Goal: Find contact information: Find contact information

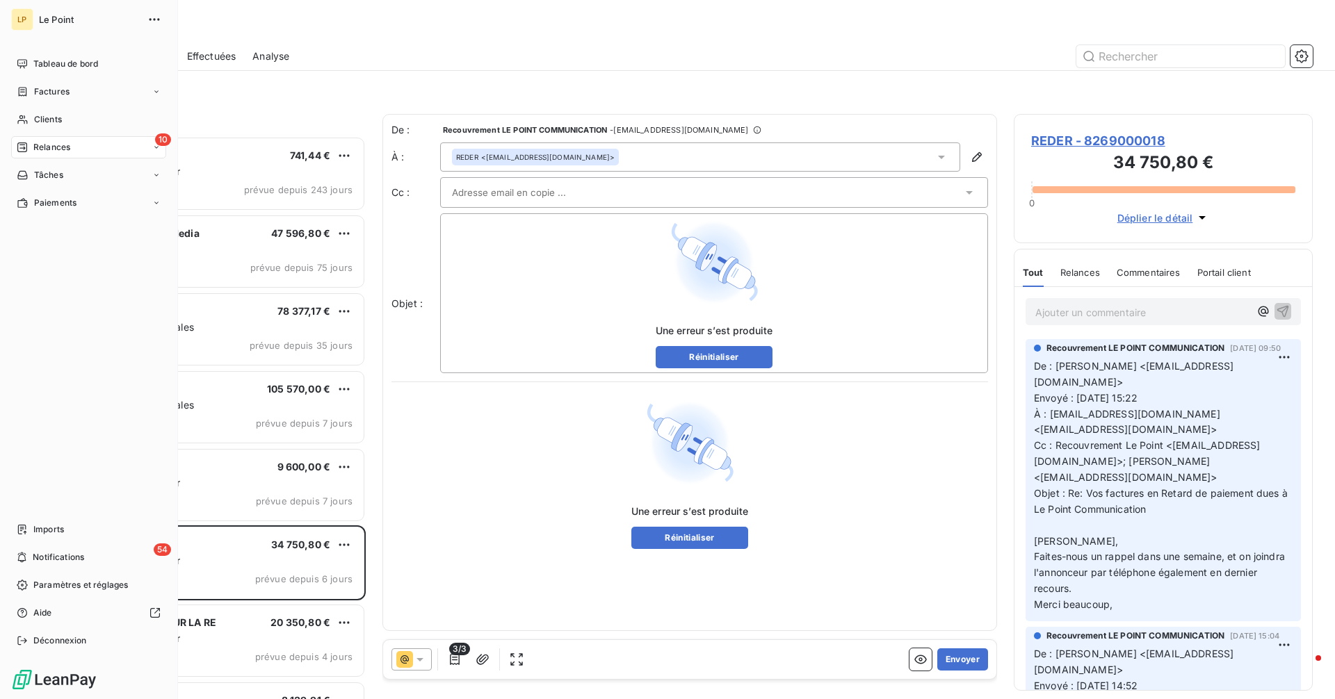
scroll to position [553, 288]
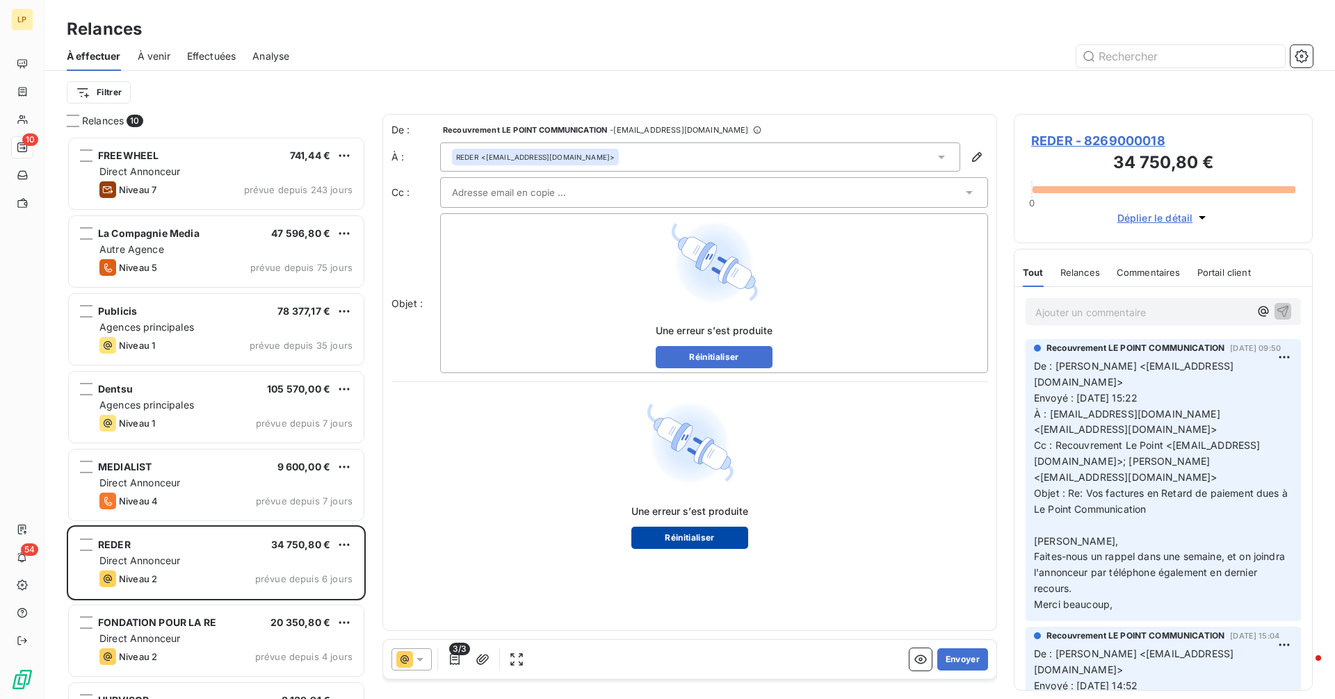
click at [708, 541] on button "Réinitialiser" at bounding box center [689, 538] width 117 height 22
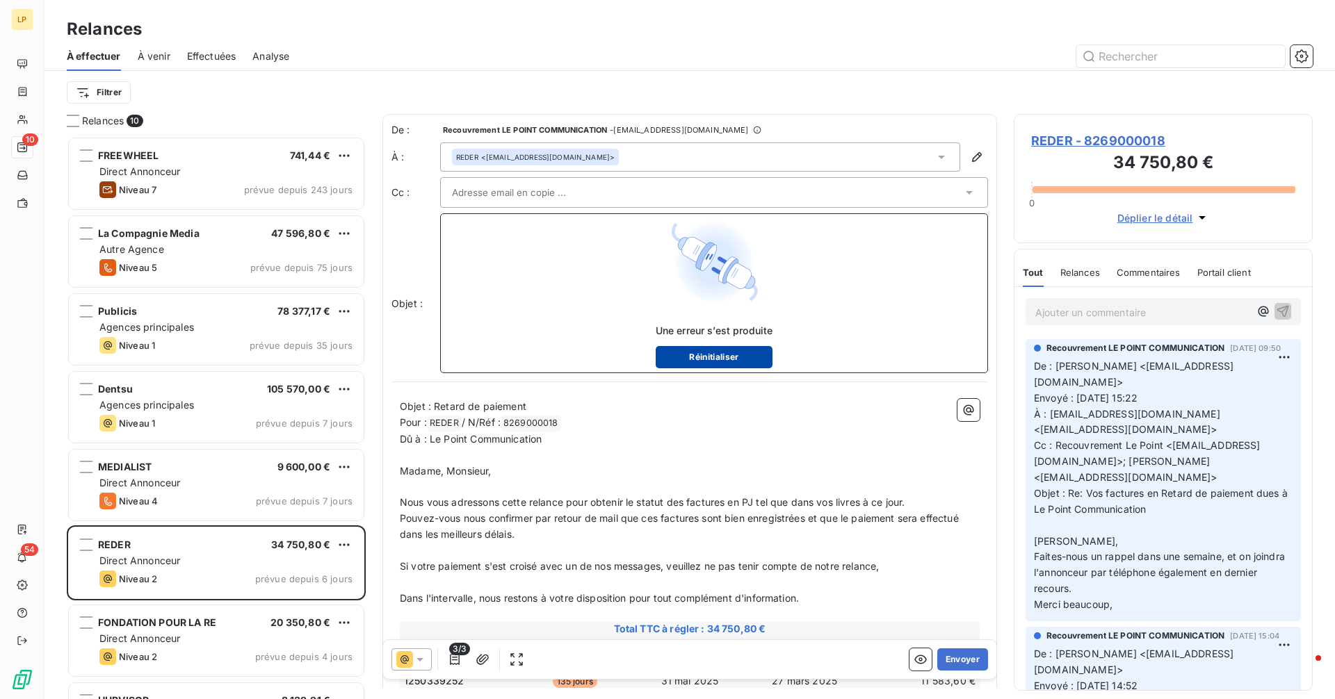
click at [684, 361] on button "Réinitialiser" at bounding box center [713, 357] width 117 height 22
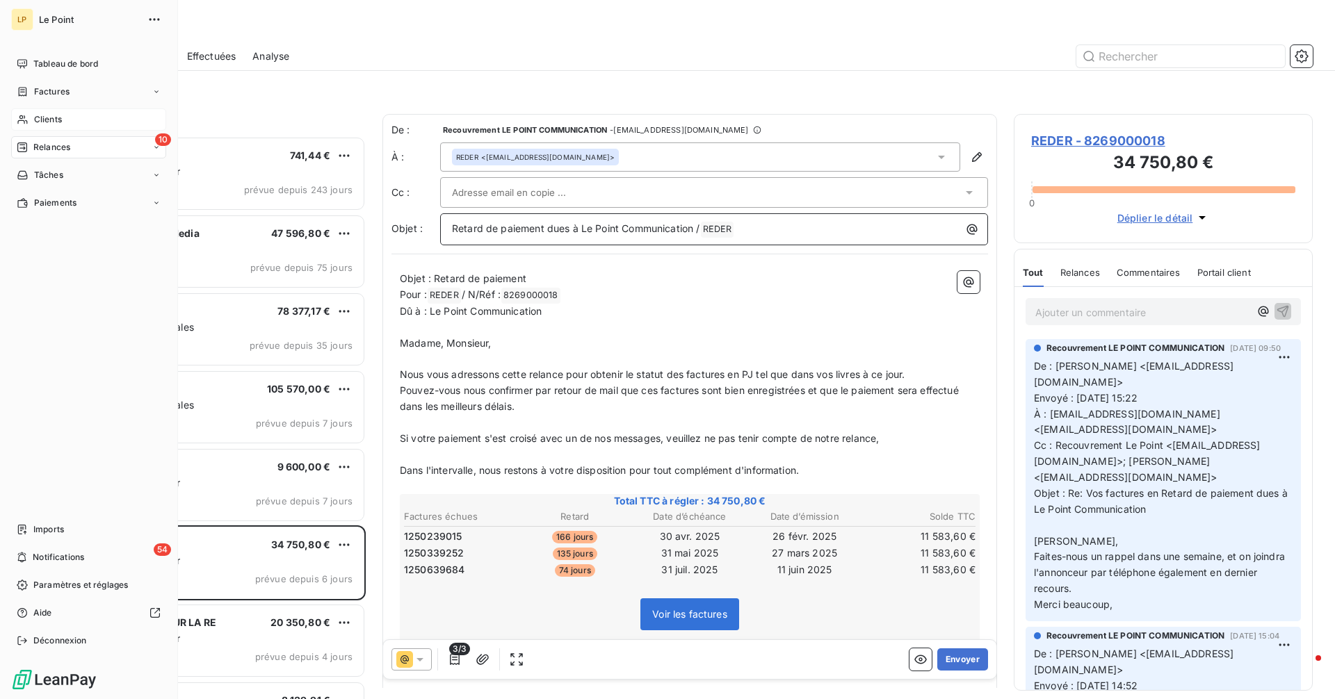
click at [44, 117] on span "Clients" at bounding box center [48, 119] width 28 height 13
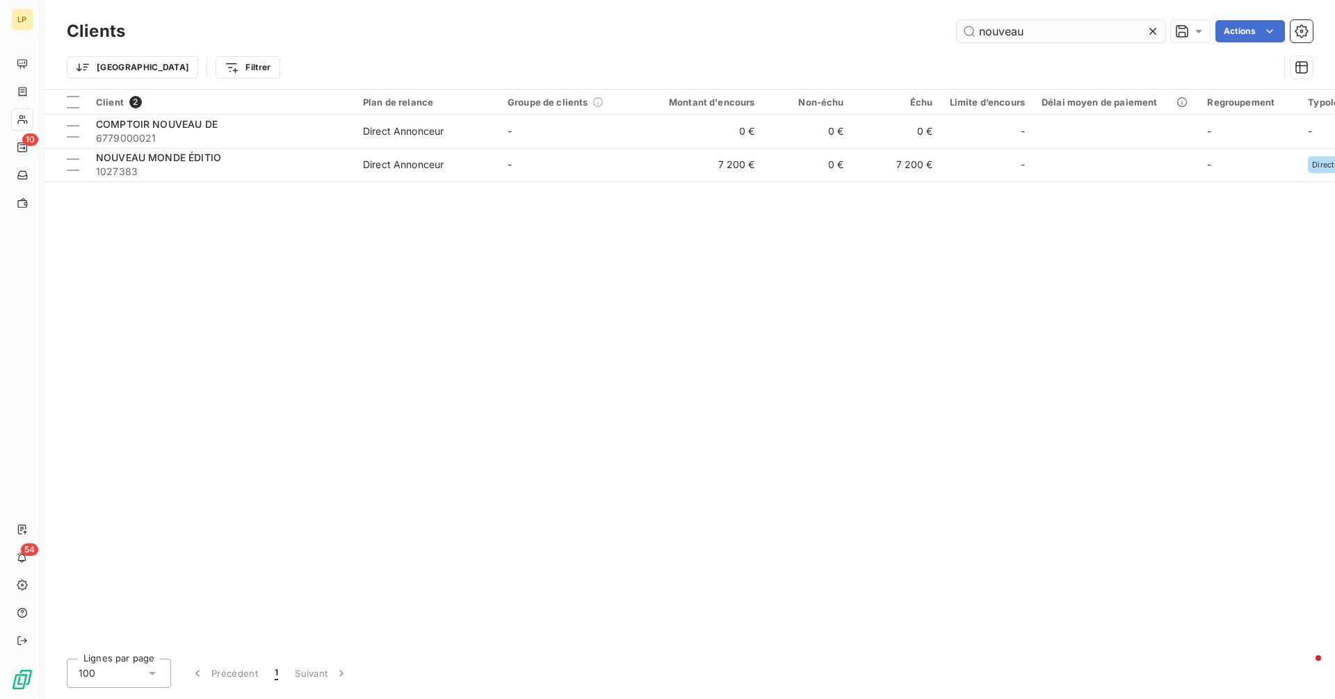
click at [1075, 33] on input "nouveau" at bounding box center [1060, 31] width 209 height 22
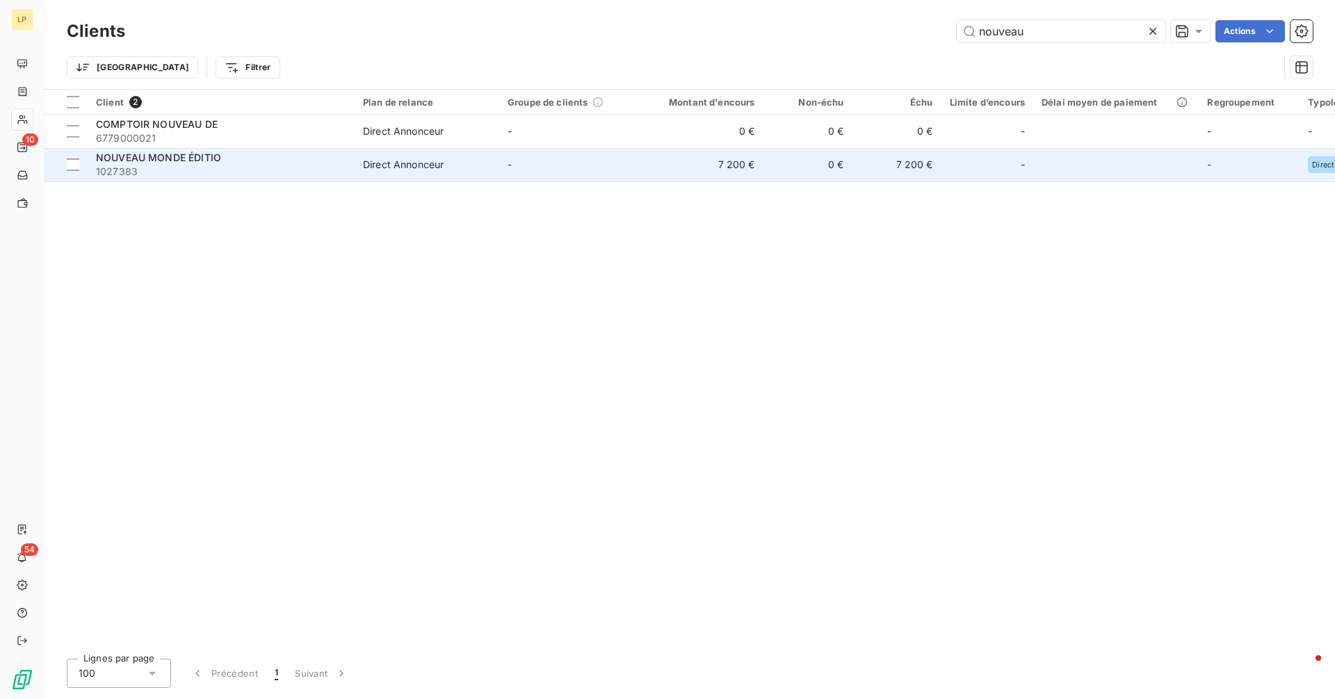
click at [250, 154] on div "NOUVEAU MONDE ÉDITIO" at bounding box center [221, 158] width 250 height 14
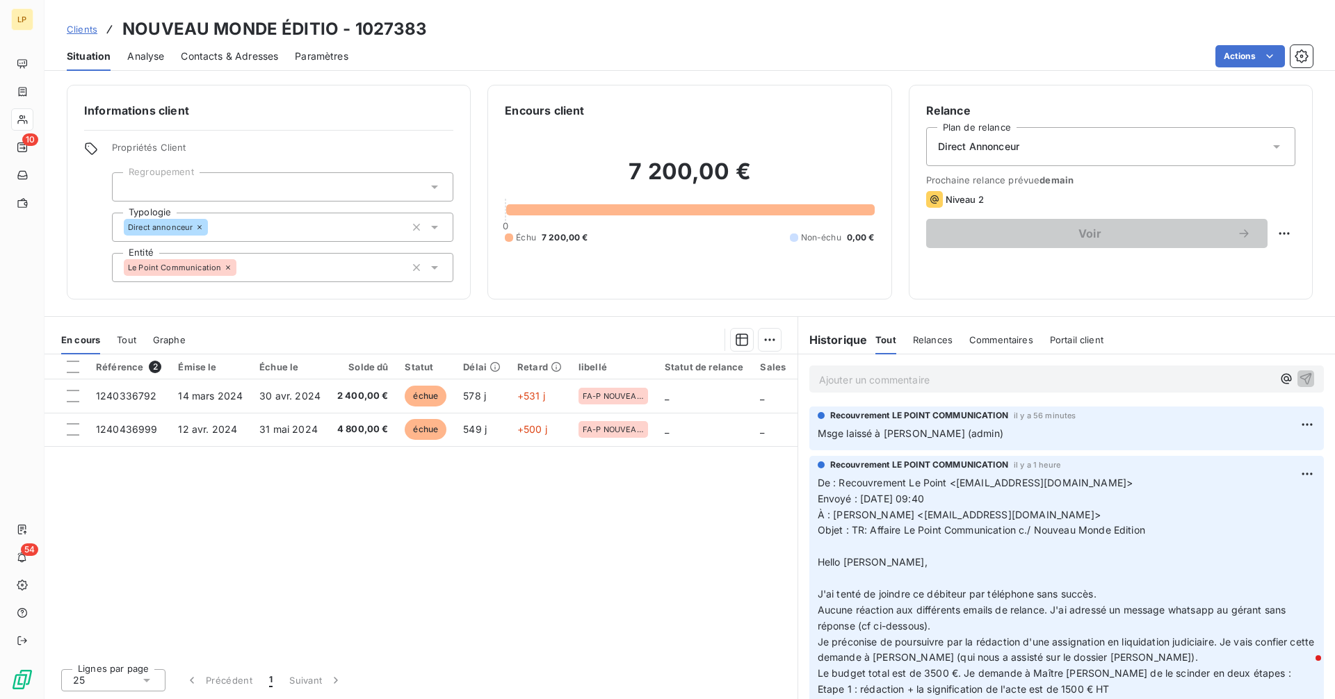
click at [935, 377] on p "Ajouter un commentaire ﻿" at bounding box center [1045, 379] width 453 height 17
click at [222, 62] on span "Contacts & Adresses" at bounding box center [229, 56] width 97 height 14
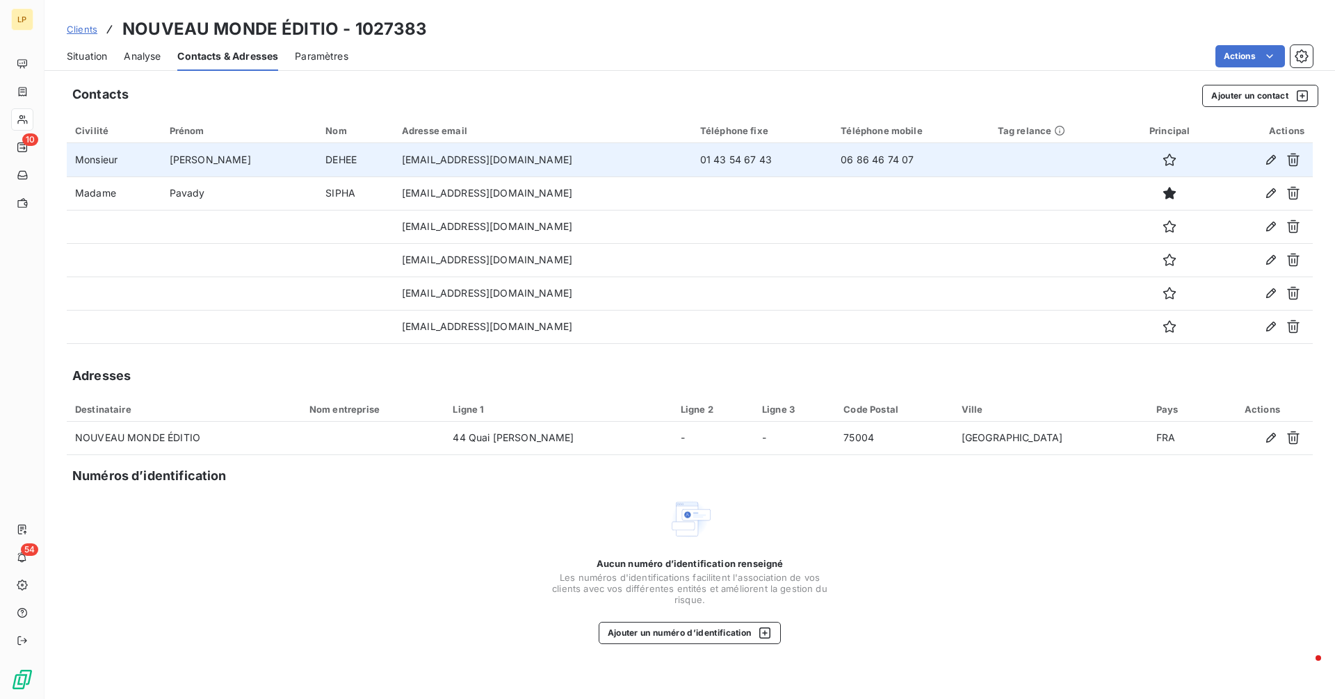
click at [695, 163] on td "01 43 54 67 43" at bounding box center [762, 159] width 141 height 33
copy td "01 43 54 67 43"
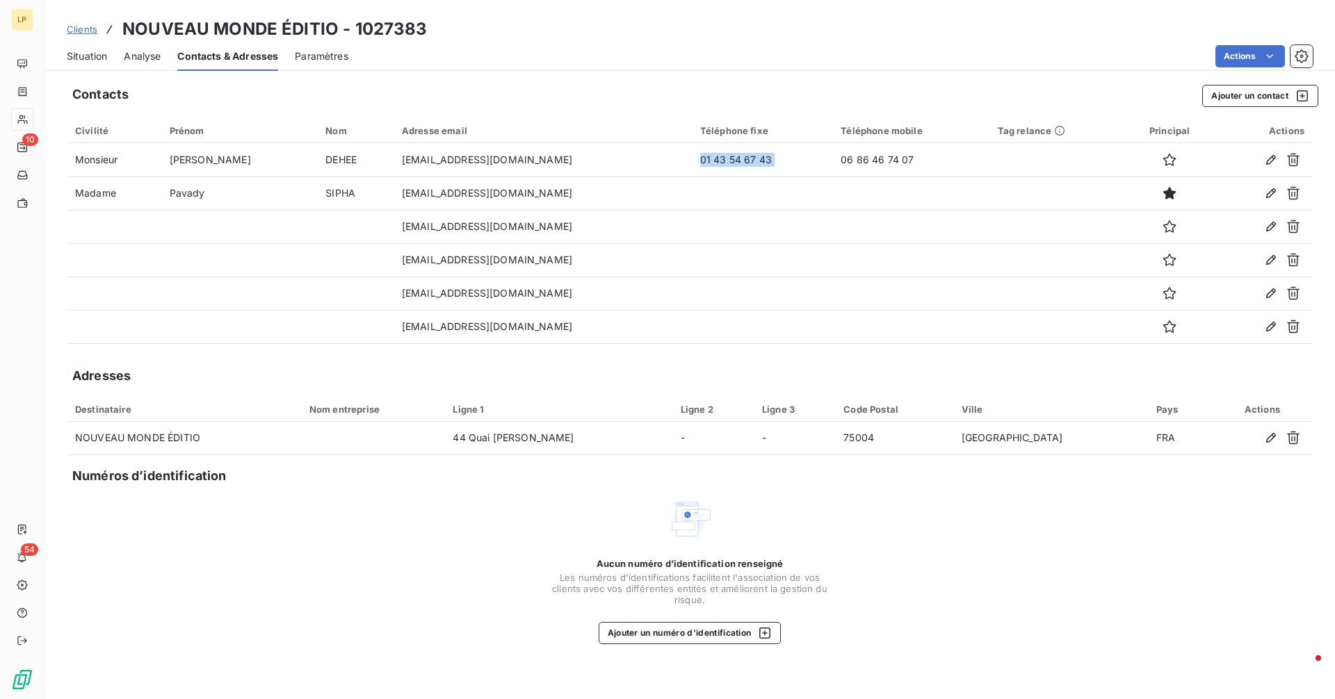
click at [95, 55] on span "Situation" at bounding box center [87, 56] width 40 height 14
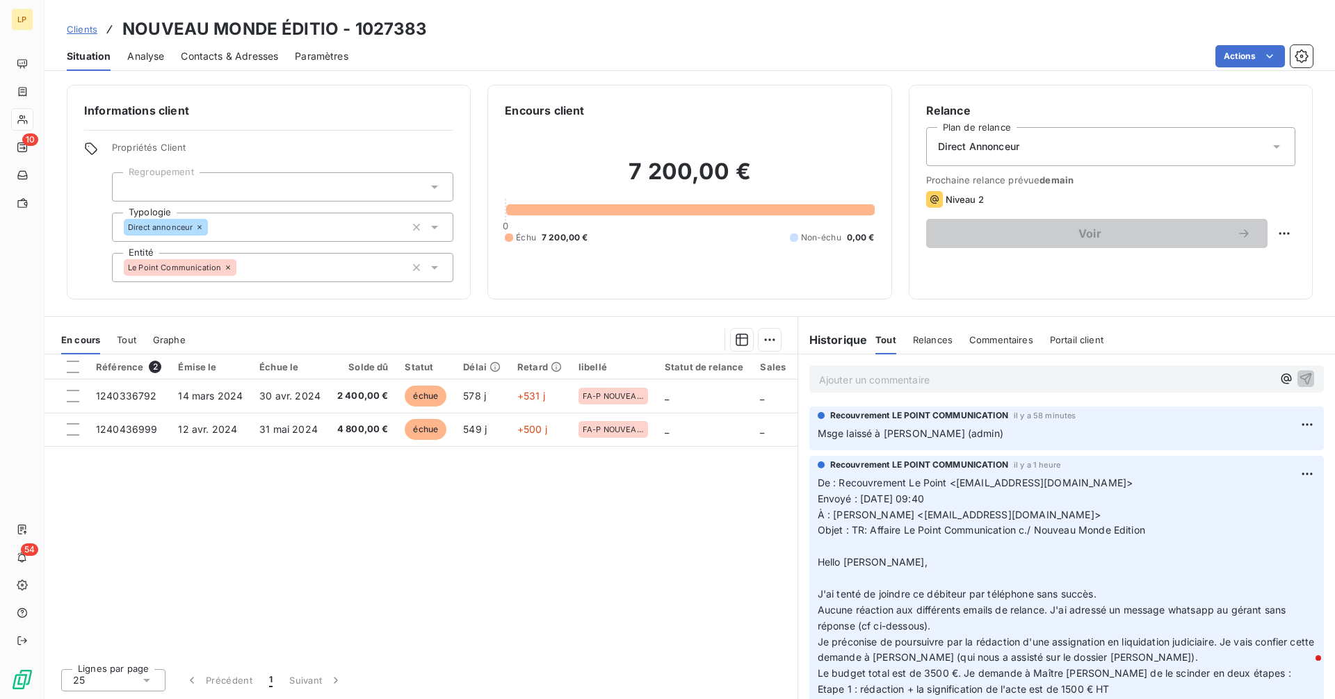
click at [1030, 532] on span "Objet : TR: Affaire Le Point Communication c./ Nouveau Monde Edition" at bounding box center [980, 530] width 327 height 12
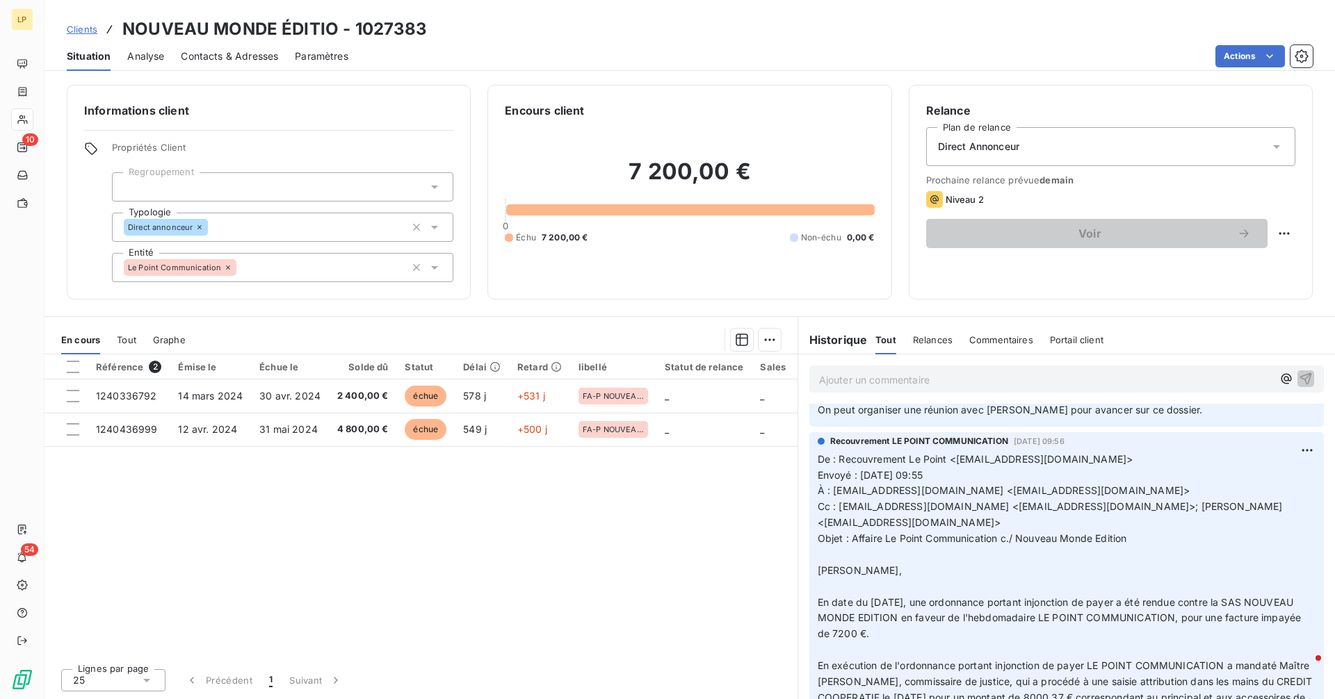
scroll to position [326, 0]
click at [869, 377] on p "Ajouter un commentaire ﻿" at bounding box center [1045, 379] width 453 height 17
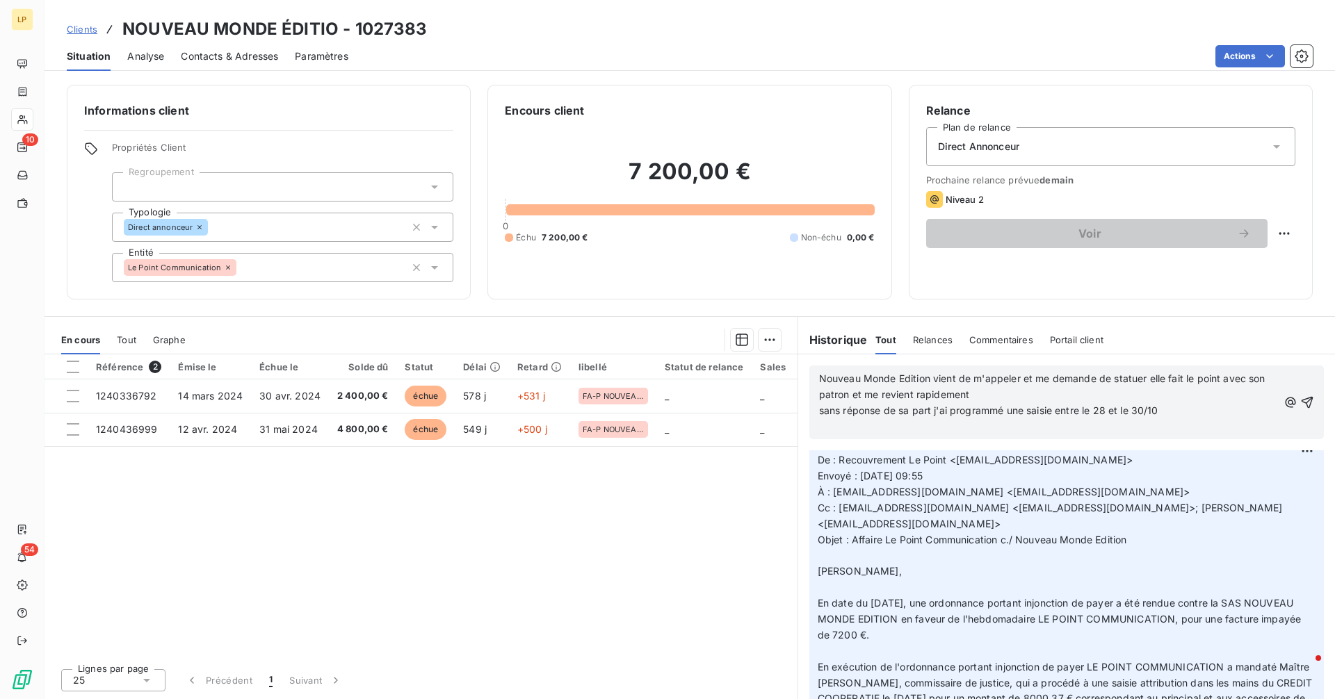
scroll to position [357, 0]
click at [822, 380] on span "Nouveau Monde Edition vient de m'appeler et me demande de statuer elle fait le …" at bounding box center [1043, 395] width 449 height 44
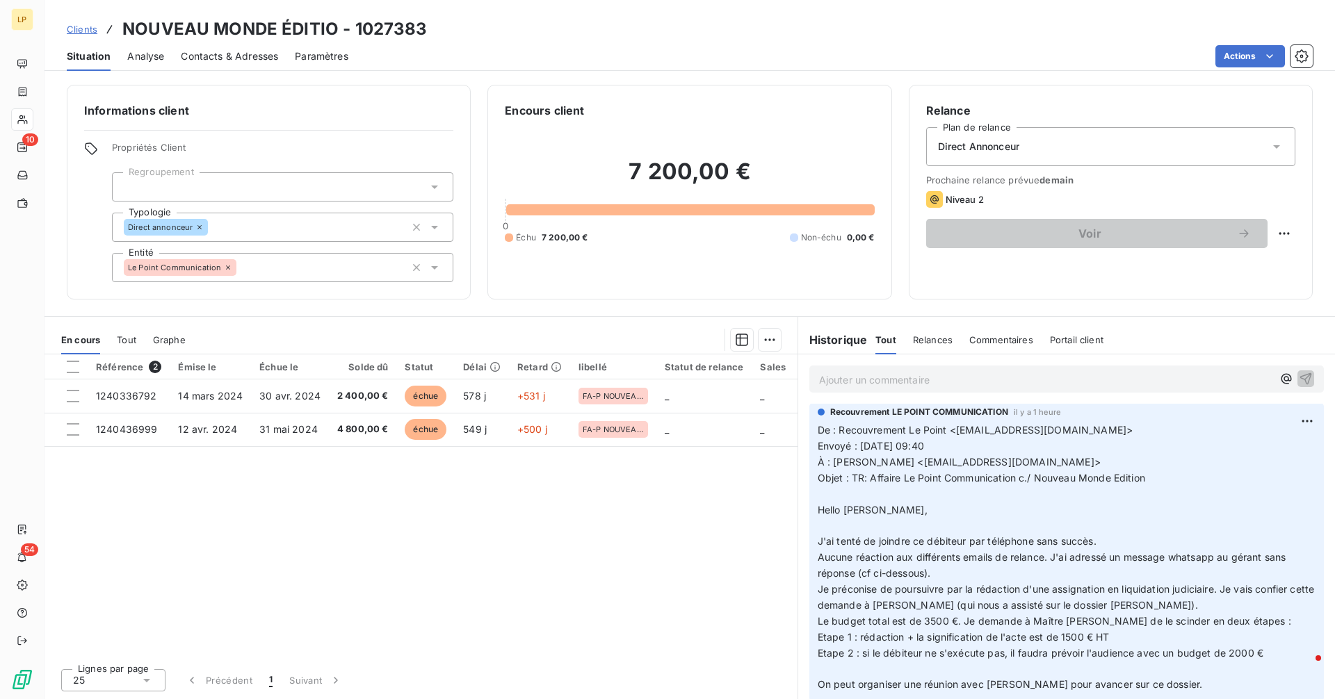
scroll to position [0, 0]
